Goal: Information Seeking & Learning: Learn about a topic

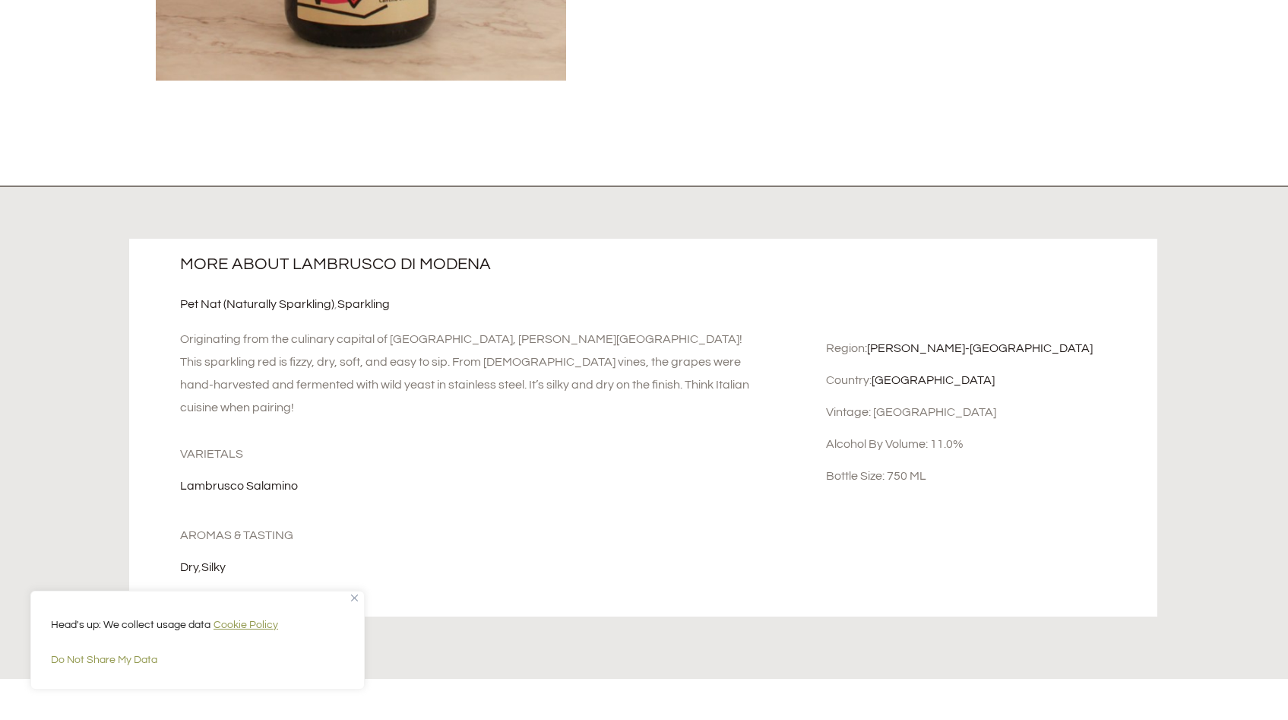
scroll to position [663, 0]
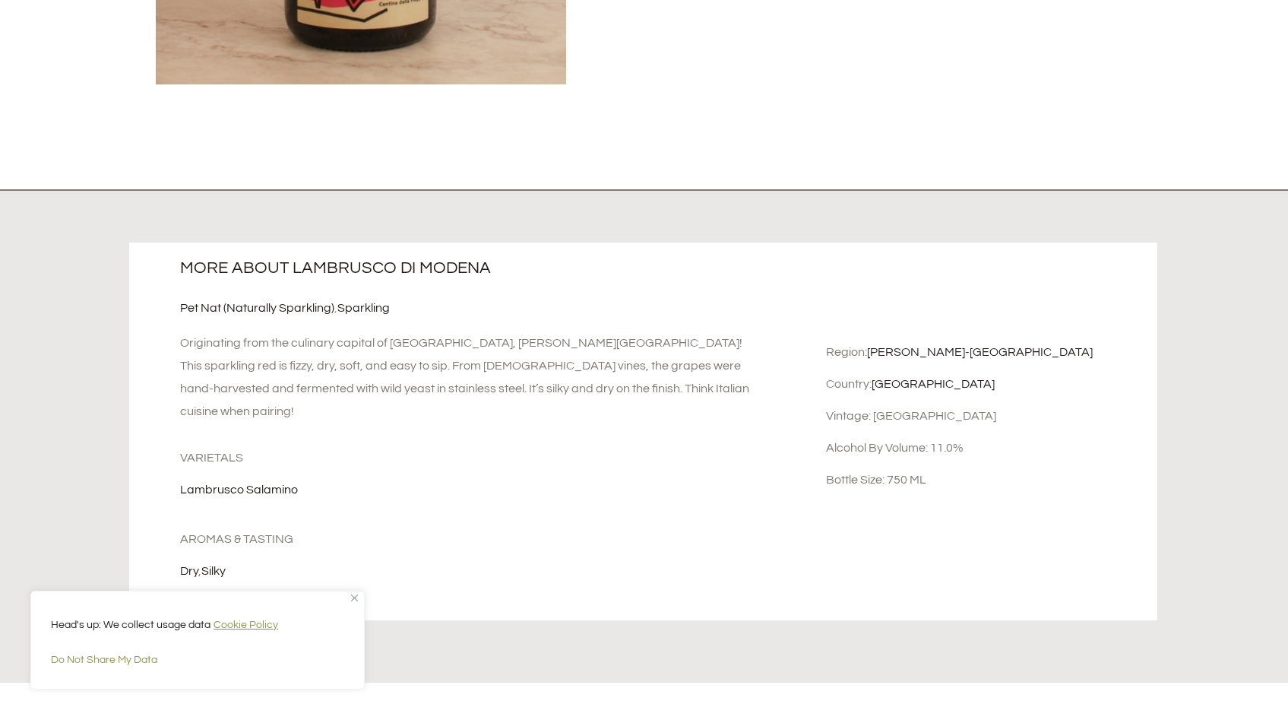
click at [356, 592] on div "Head's up: We collect usage data Cookie Policy Do Not Share My Data" at bounding box center [197, 639] width 334 height 99
click at [356, 597] on img "Close" at bounding box center [354, 597] width 7 height 7
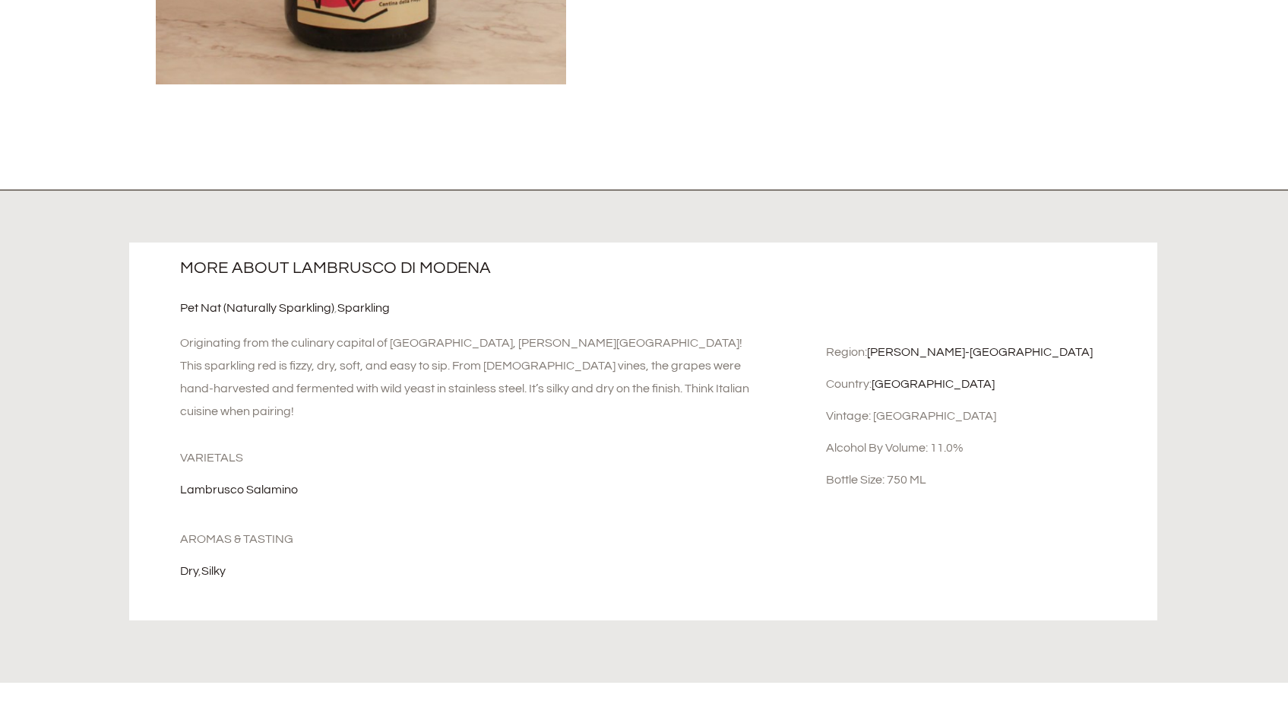
click at [356, 597] on div "More about Lambrusco Di Modena Pet Nat (Naturally Sparkling) , Sparkling Origin…" at bounding box center [472, 431] width 687 height 378
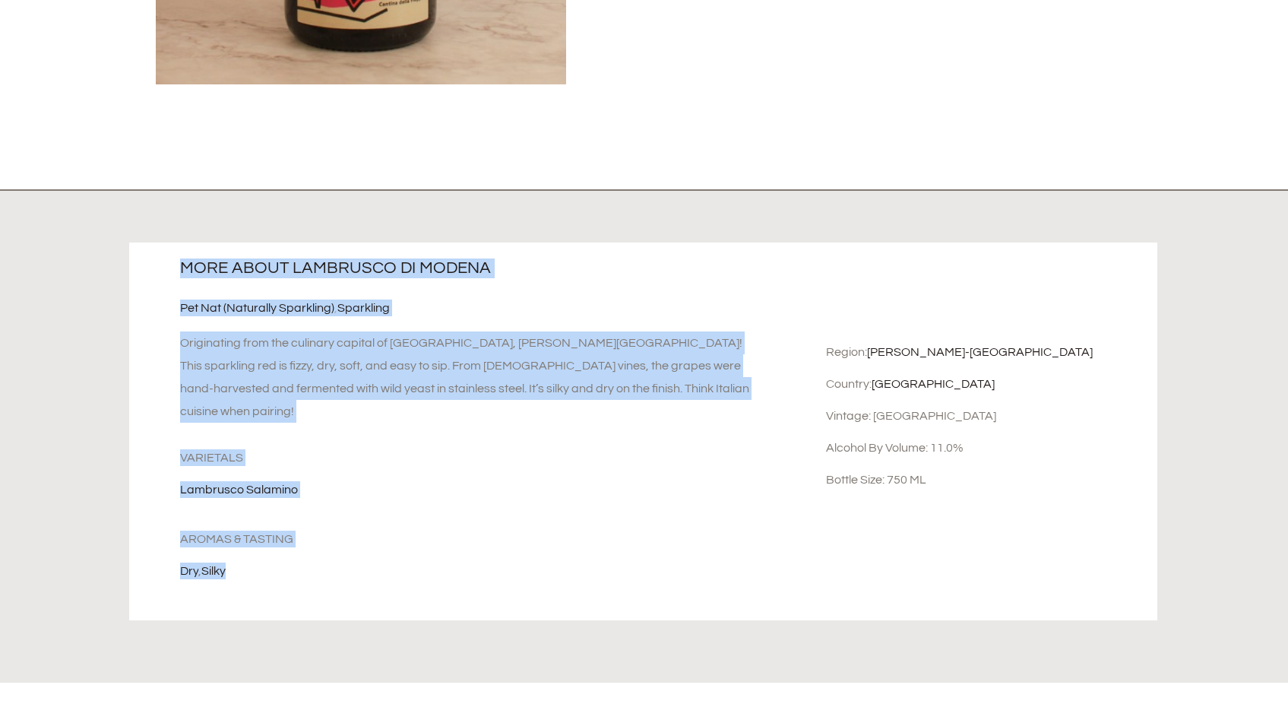
drag, startPoint x: 377, startPoint y: 561, endPoint x: 185, endPoint y: 272, distance: 347.1
click at [185, 272] on div "More about Lambrusco Di Modena Pet Nat (Naturally Sparkling) , Sparkling Origin…" at bounding box center [472, 431] width 687 height 378
copy div "More about Lambrusco Di Modena Pet Nat (Naturally Sparkling) , Sparkling Origin…"
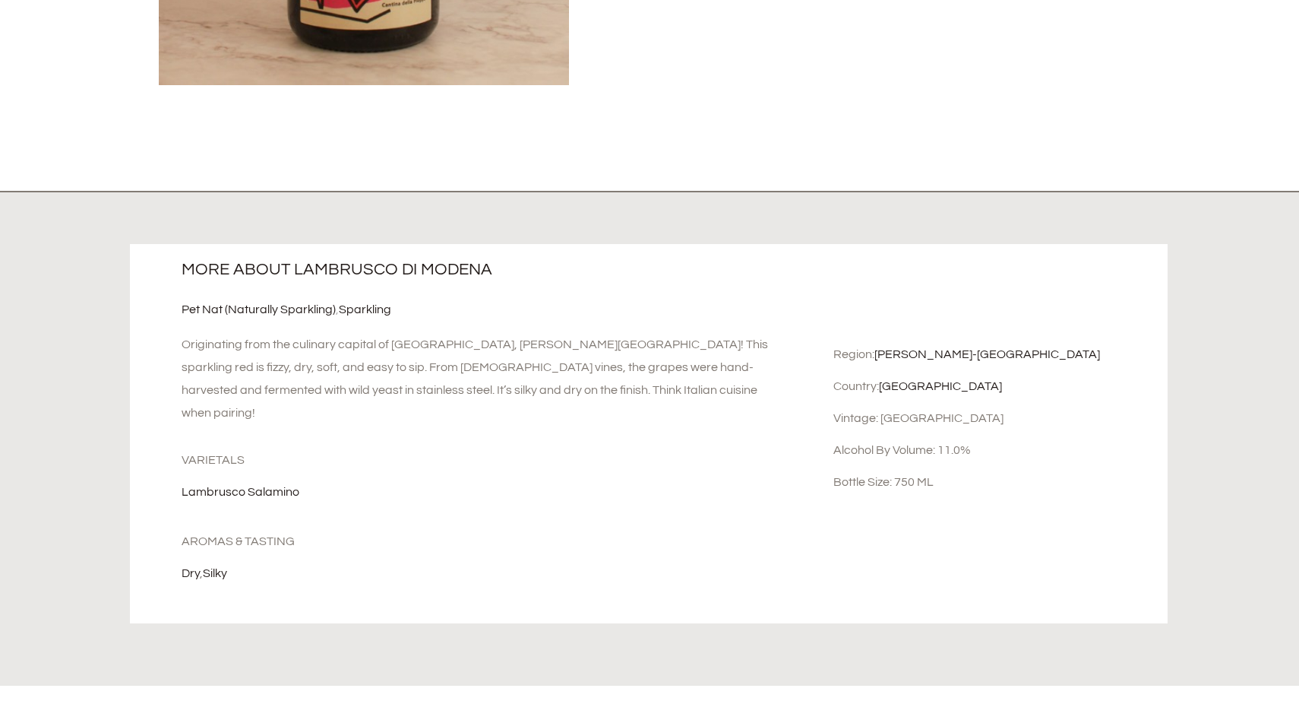
click at [990, 500] on div "Region: [PERSON_NAME][GEOGRAPHIC_DATA] Country: [GEOGRAPHIC_DATA] Vintage: NV A…" at bounding box center [995, 433] width 345 height 379
drag, startPoint x: 989, startPoint y: 481, endPoint x: 835, endPoint y: 340, distance: 208.7
click at [835, 340] on div "Region: [PERSON_NAME][GEOGRAPHIC_DATA] Country: [GEOGRAPHIC_DATA] Vintage: NV A…" at bounding box center [995, 433] width 345 height 379
copy div "Region: [PERSON_NAME][GEOGRAPHIC_DATA] Country: [GEOGRAPHIC_DATA] Vintage: [GEO…"
